Goal: Find specific page/section: Find specific page/section

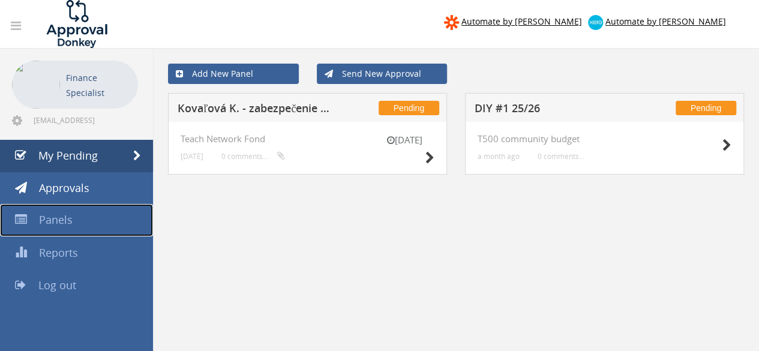
click at [64, 221] on span "Panels" at bounding box center [56, 219] width 34 height 14
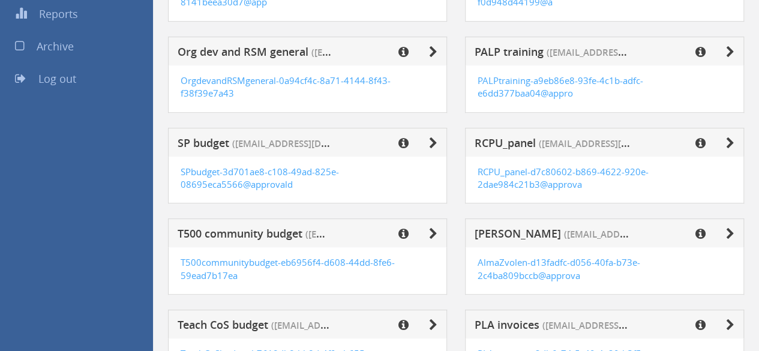
scroll to position [240, 0]
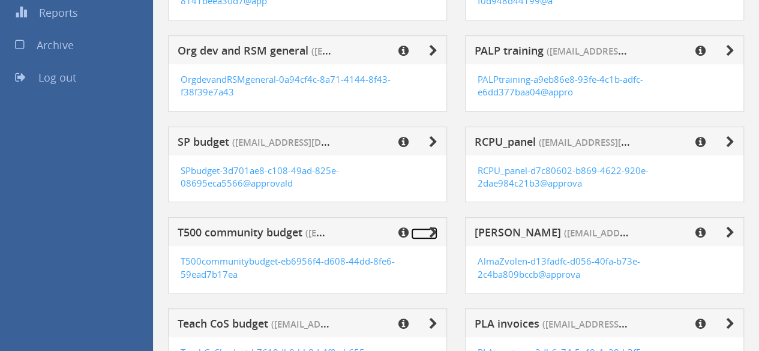
click at [434, 232] on icon at bounding box center [433, 233] width 8 height 12
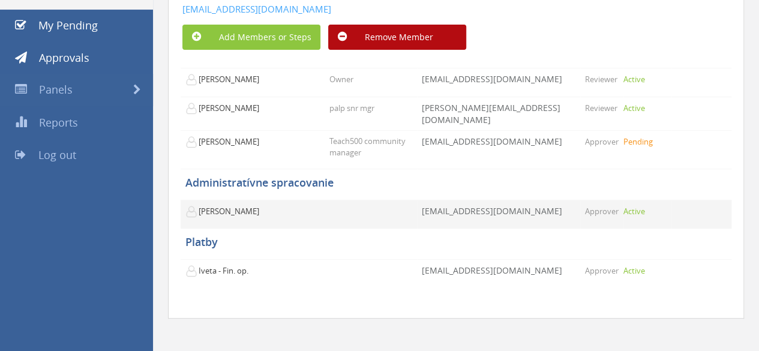
scroll to position [70, 0]
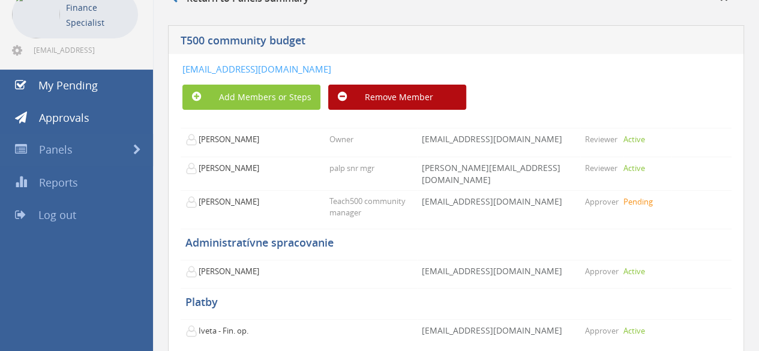
drag, startPoint x: 565, startPoint y: 72, endPoint x: 181, endPoint y: 73, distance: 383.9
click at [181, 73] on div "[EMAIL_ADDRESS][DOMAIN_NAME] Add Members or Steps Remove Member [PERSON_NAME] O…" at bounding box center [456, 216] width 576 height 325
copy link "[EMAIL_ADDRESS][DOMAIN_NAME]"
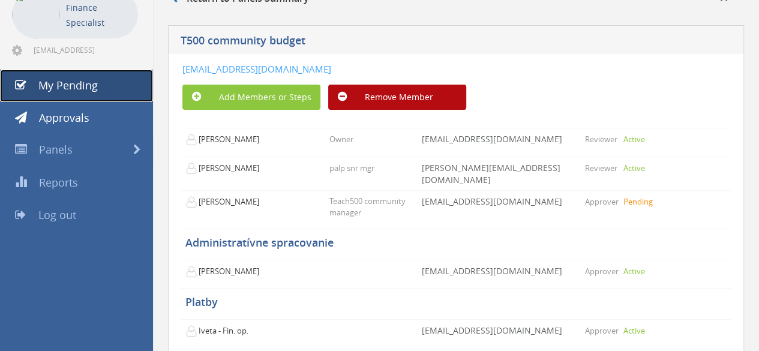
click at [68, 82] on span "My Pending" at bounding box center [67, 85] width 59 height 14
